Goal: Information Seeking & Learning: Get advice/opinions

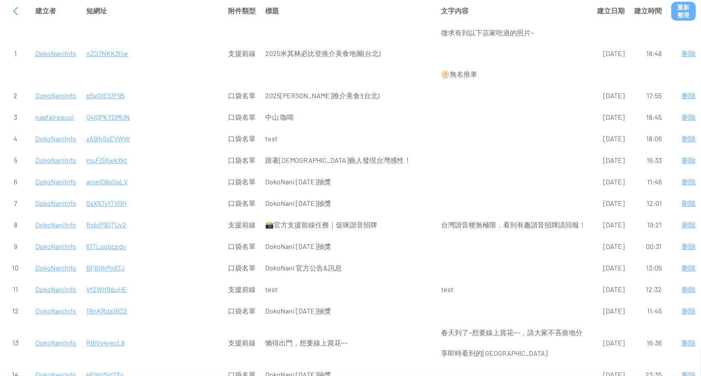
scroll to position [230, 0]
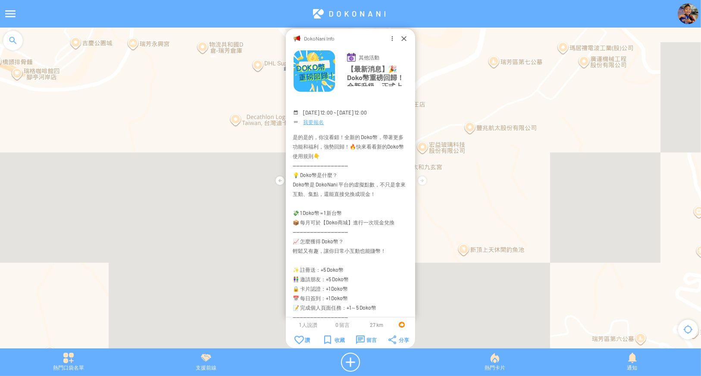
click at [201, 360] on div "支援前線" at bounding box center [205, 362] width 137 height 19
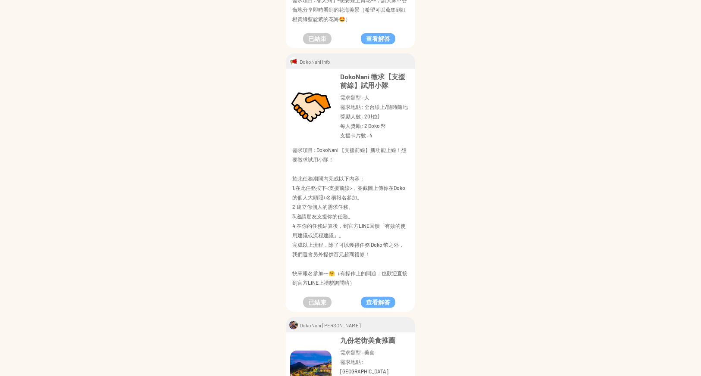
scroll to position [802, 0]
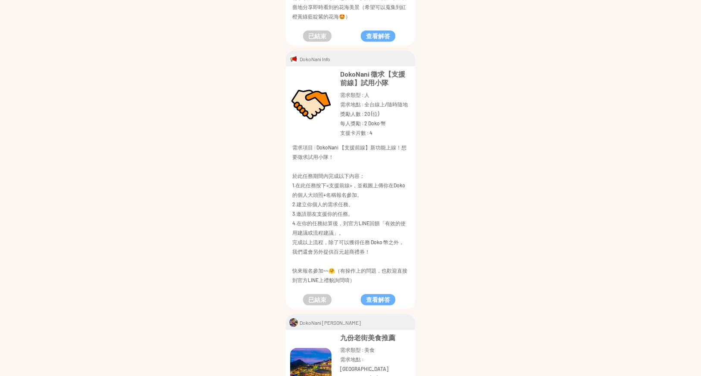
click at [367, 334] on p "九份老街美食推薦" at bounding box center [375, 338] width 71 height 9
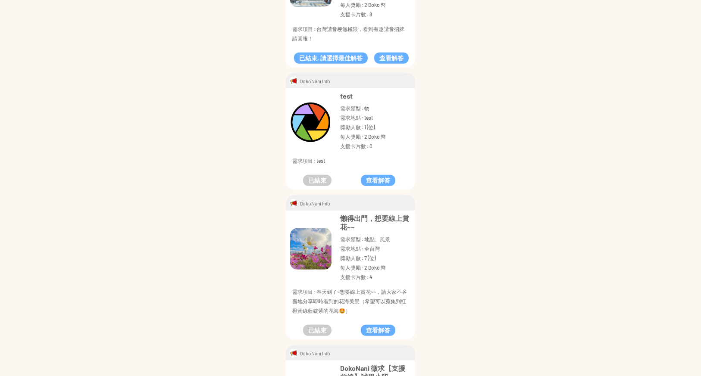
scroll to position [487, 0]
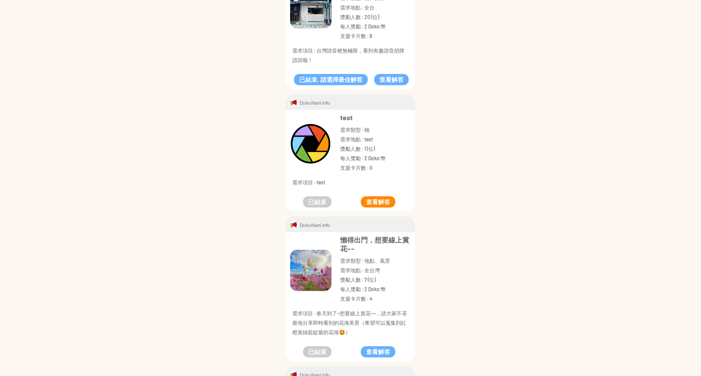
click at [383, 197] on button "查看解答" at bounding box center [378, 202] width 34 height 11
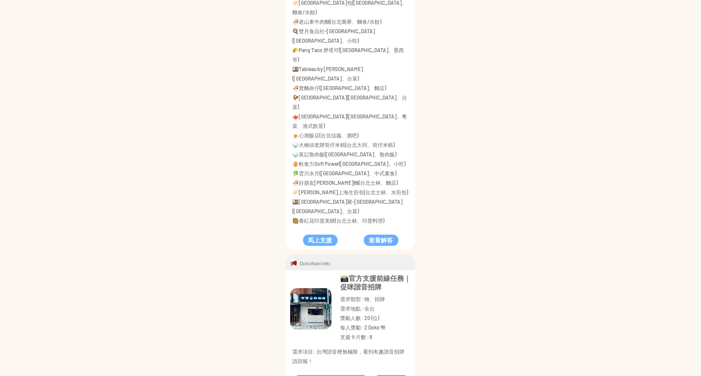
scroll to position [257, 0]
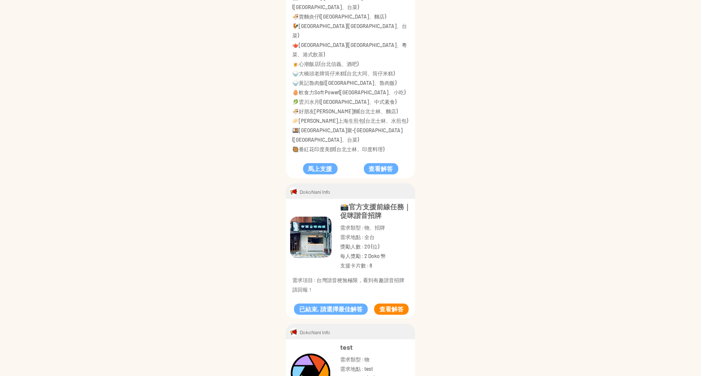
click at [390, 304] on button "查看解答" at bounding box center [391, 309] width 34 height 11
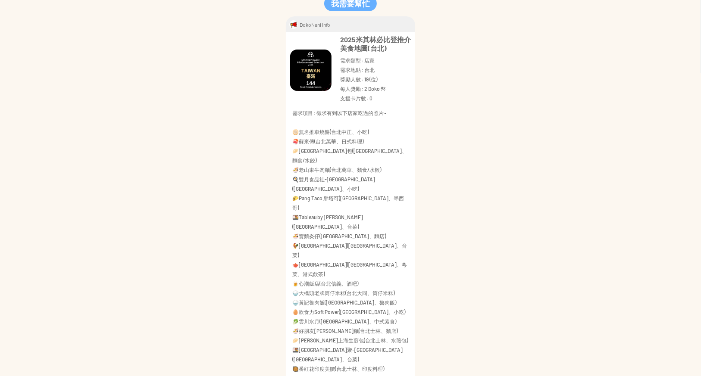
scroll to position [0, 0]
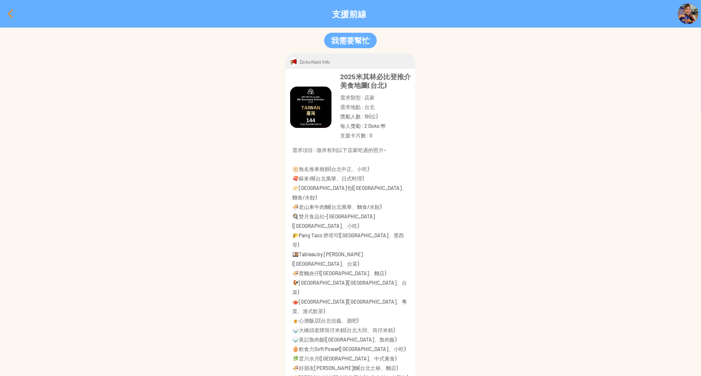
click at [15, 14] on div at bounding box center [10, 13] width 21 height 21
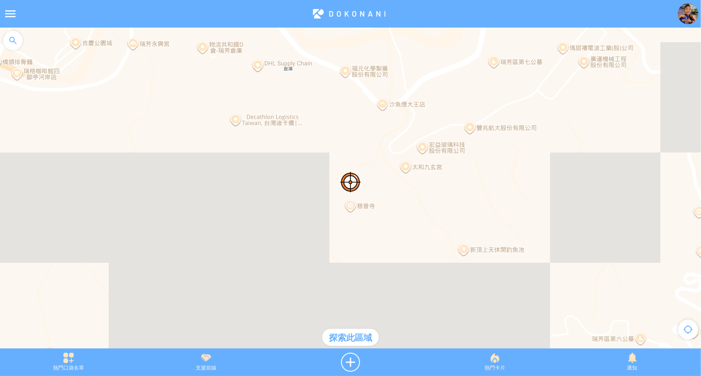
click at [484, 357] on div "熱門卡片" at bounding box center [494, 362] width 137 height 19
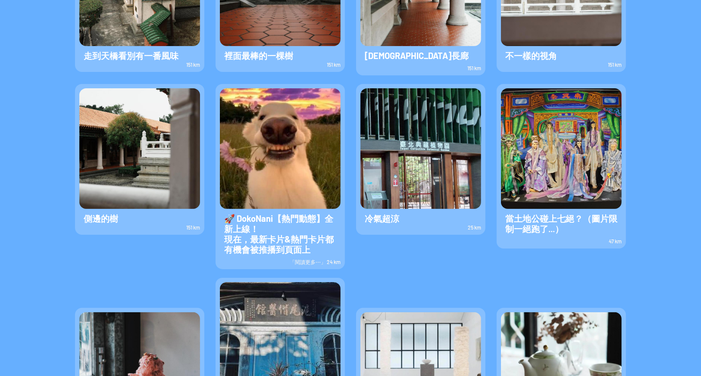
scroll to position [230, 0]
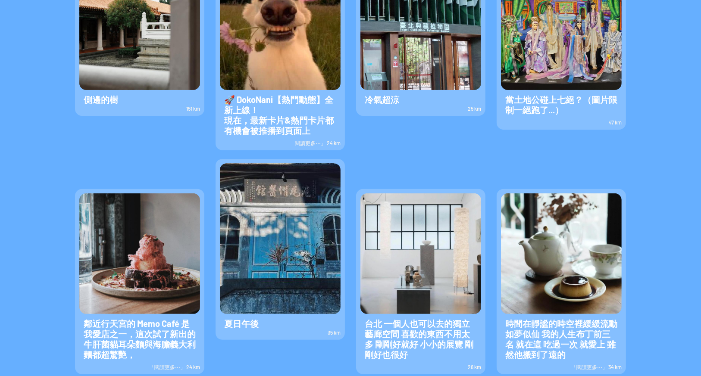
click at [456, 238] on img at bounding box center [420, 253] width 121 height 121
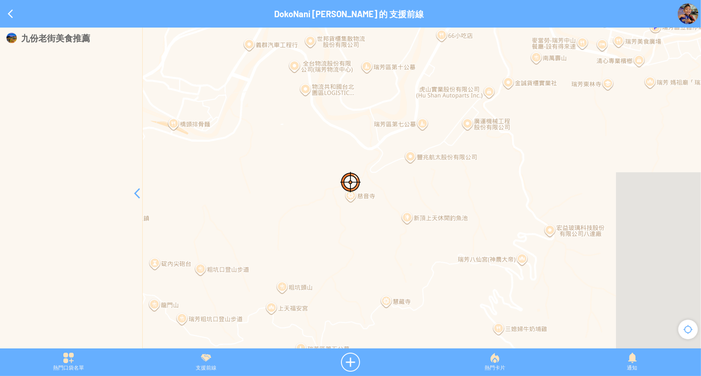
click at [123, 40] on div "九份老街美食推薦" at bounding box center [76, 38] width 110 height 10
